Goal: Task Accomplishment & Management: Use online tool/utility

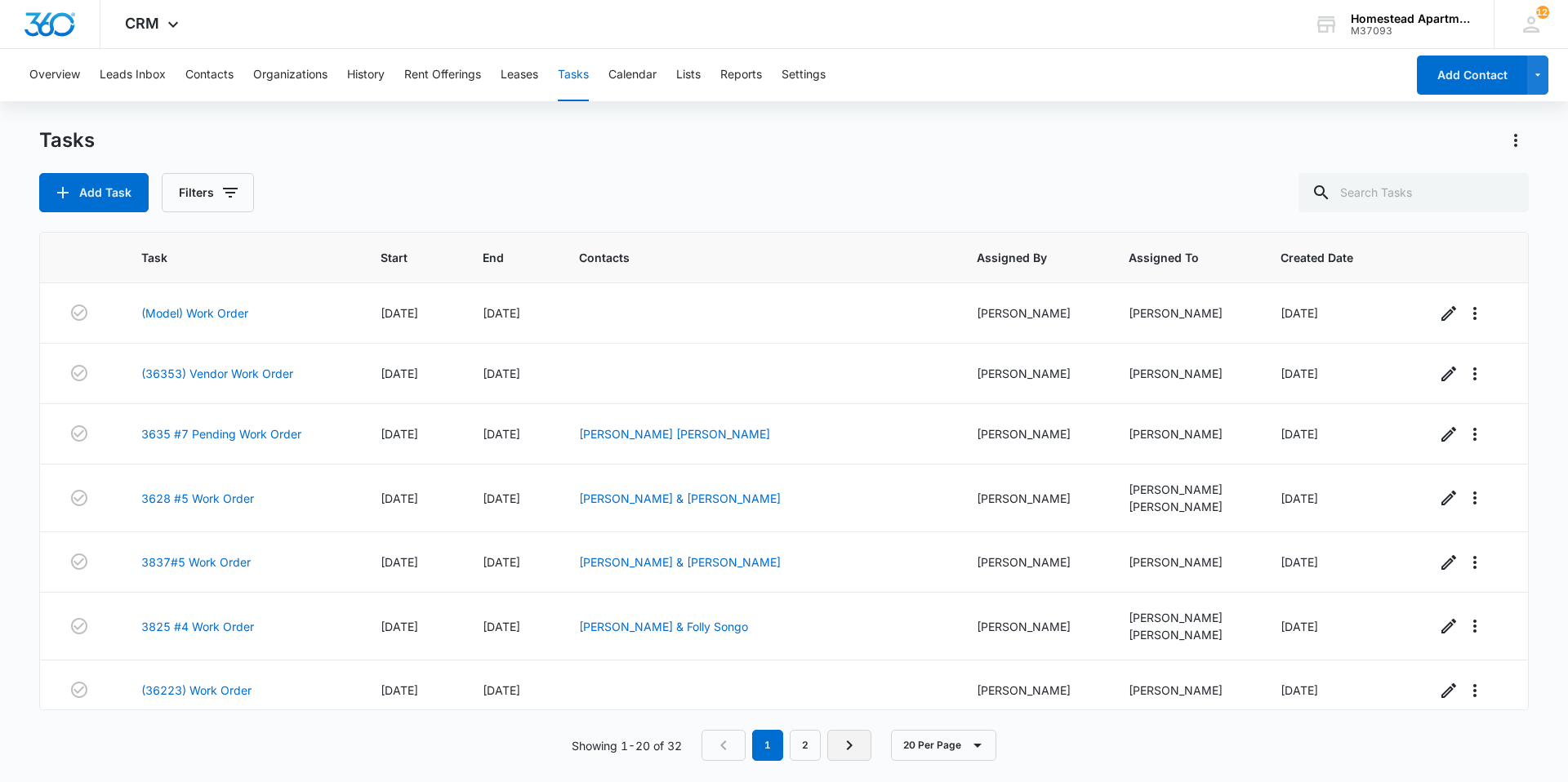
click at [842, 741] on icon "Next Page" at bounding box center [849, 745] width 19 height 19
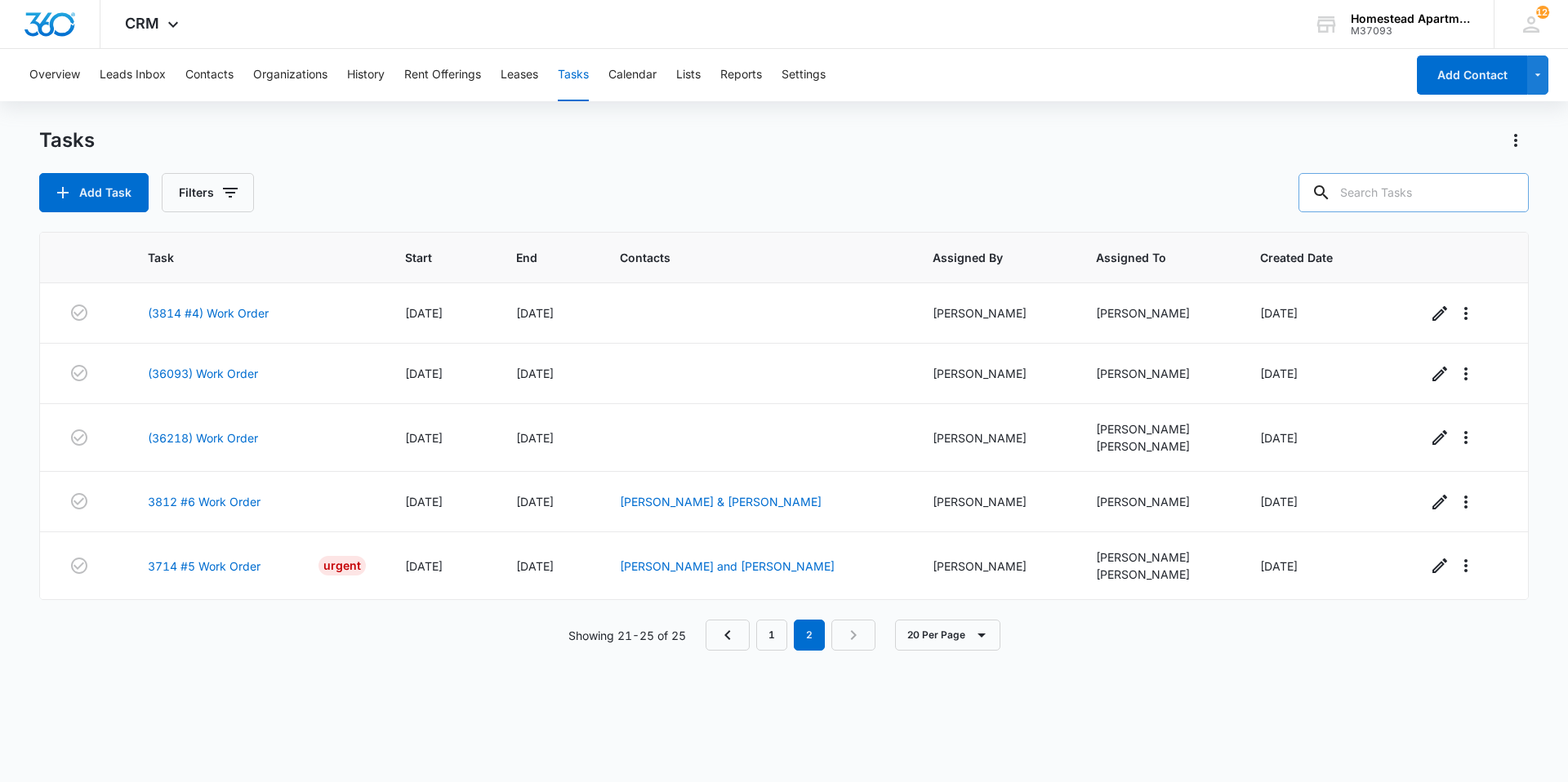
click at [1376, 186] on input "text" at bounding box center [1414, 193] width 230 height 40
type input "3821"
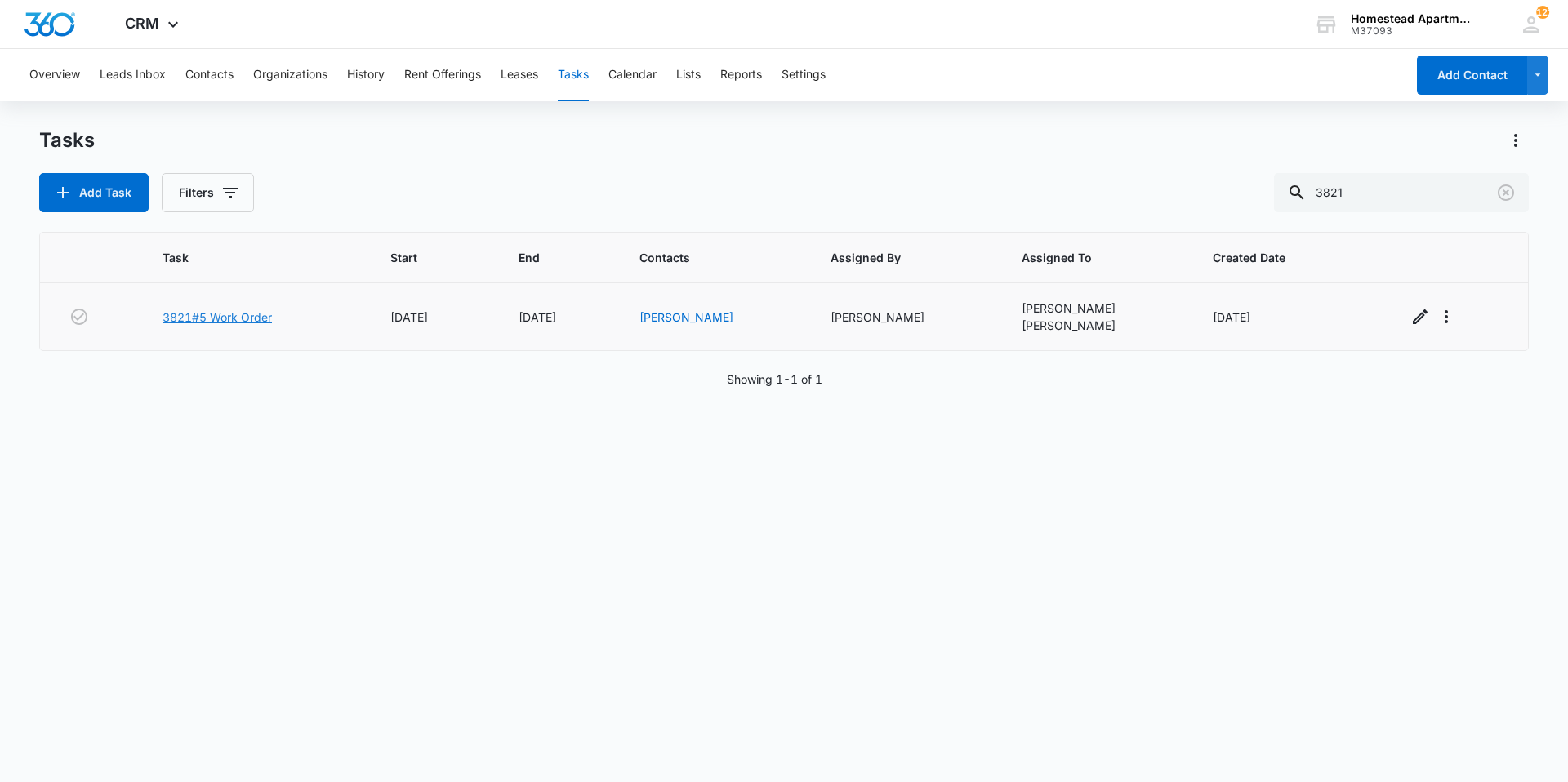
click at [256, 321] on link "3821#5 Work Order" at bounding box center [217, 317] width 109 height 17
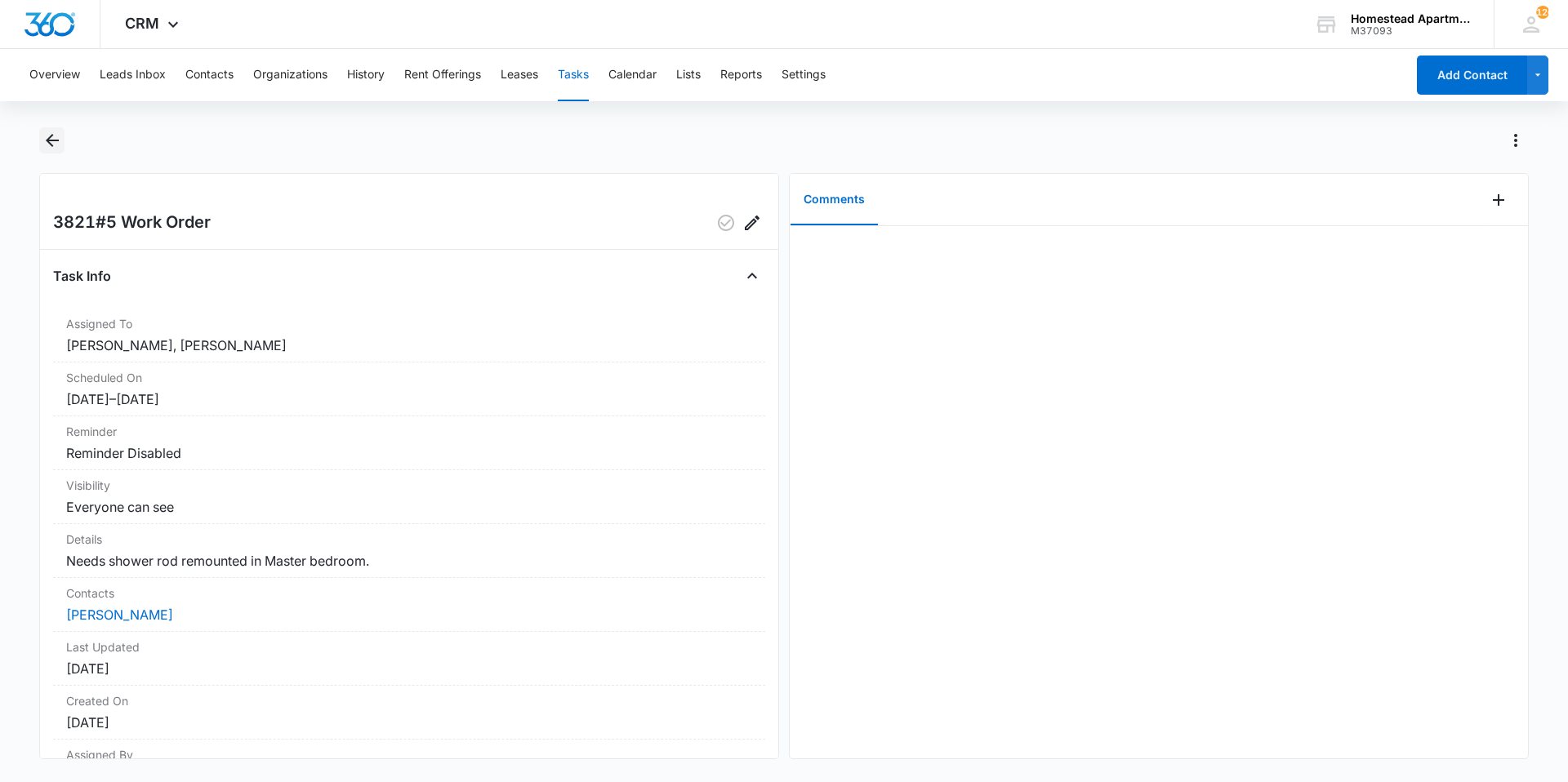
click at [46, 140] on icon "Back" at bounding box center [52, 140] width 13 height 13
